Goal: Transaction & Acquisition: Purchase product/service

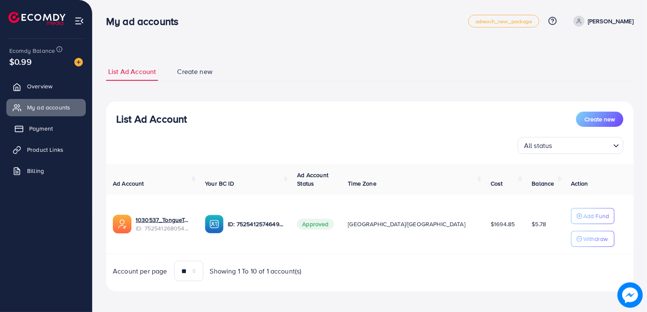
click at [44, 131] on span "Payment" at bounding box center [41, 128] width 24 height 8
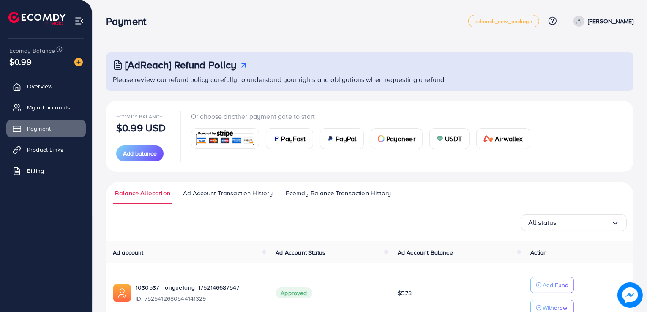
click at [271, 139] on div "PayFast" at bounding box center [289, 138] width 46 height 20
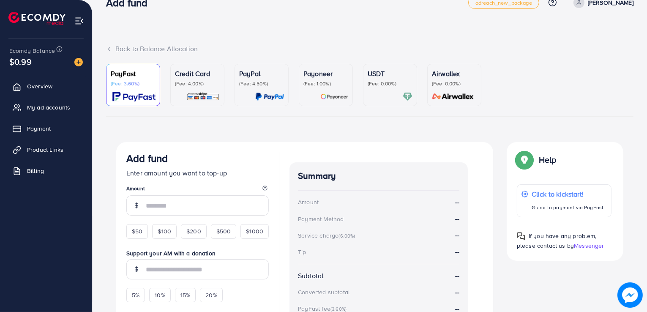
scroll to position [22, 0]
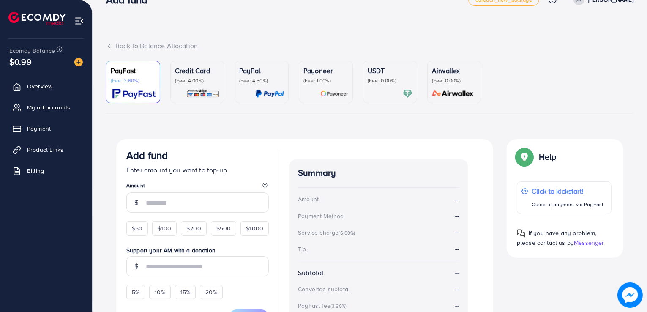
click at [382, 75] on p "USDT" at bounding box center [390, 71] width 45 height 10
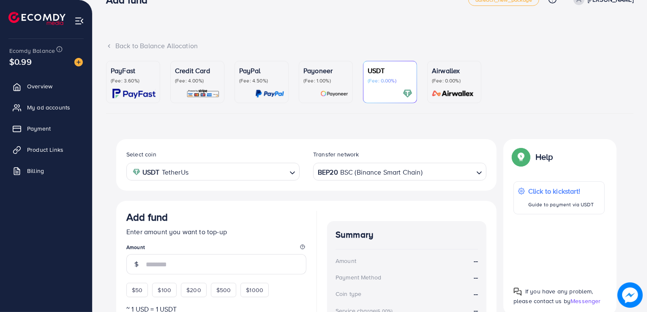
click at [99, 72] on div "PayFast (Fee: 3.60%) Credit Card (Fee: 4.00%) PayPal (Fee: 4.50%) Payoneer (Fee…" at bounding box center [369, 242] width 541 height 362
click at [128, 76] on div "PayFast (Fee: 3.60%)" at bounding box center [133, 75] width 45 height 19
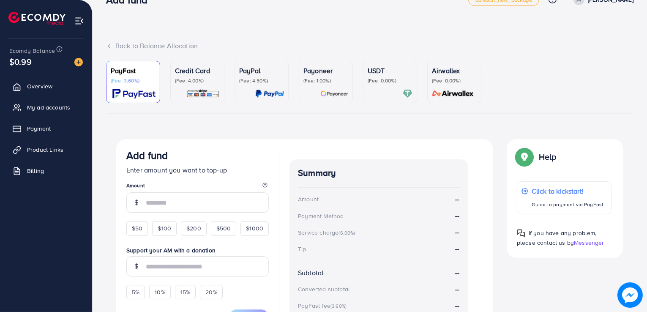
scroll to position [118, 0]
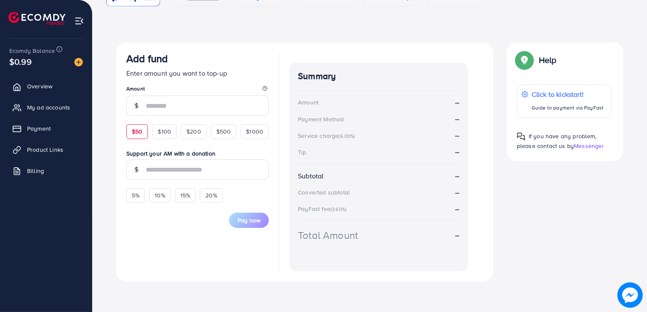
click at [142, 133] on span "$50" at bounding box center [137, 131] width 11 height 8
type input "**"
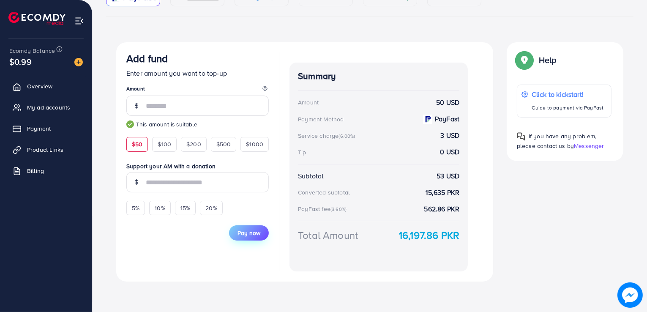
click at [251, 230] on span "Pay now" at bounding box center [249, 233] width 23 height 8
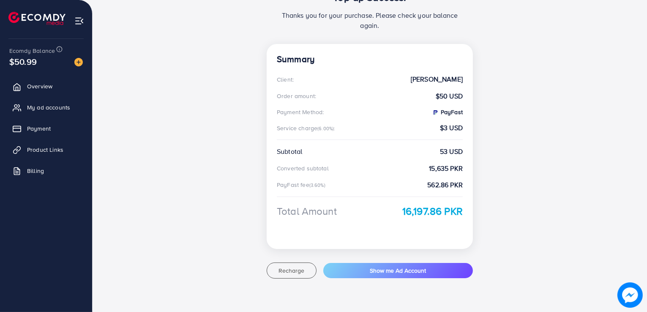
scroll to position [123, 0]
